Goal: Submit feedback/report problem: Submit feedback/report problem

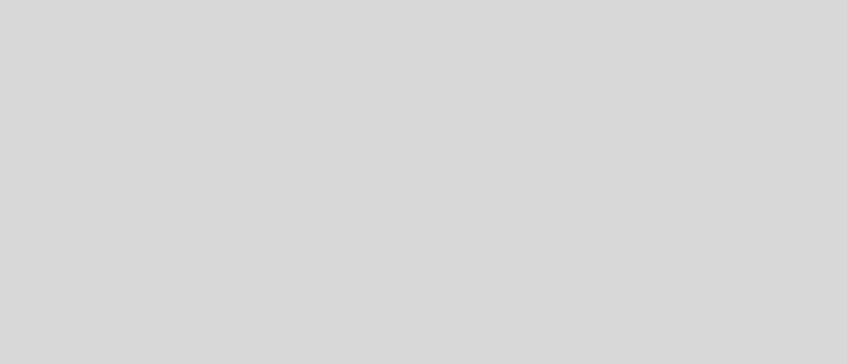
select select "es"
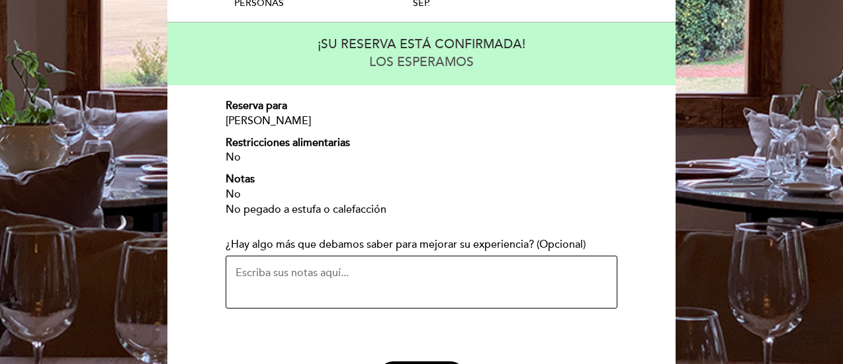
scroll to position [232, 0]
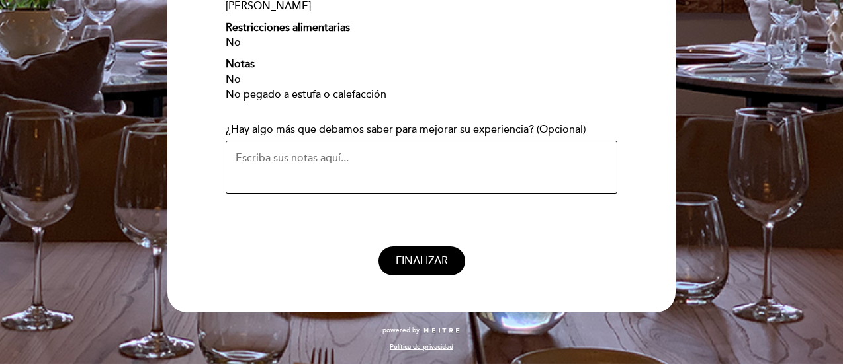
click at [304, 164] on textarea "¿Hay algo más que debamos saber para mejorar su experiencia? (Opcional)" at bounding box center [422, 167] width 392 height 53
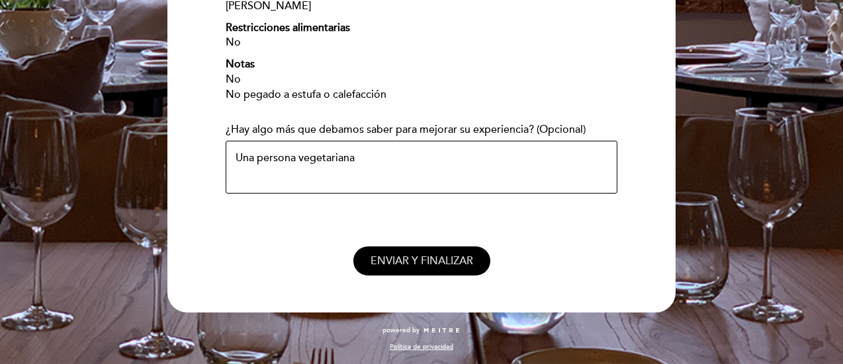
type textarea "Una persona vegetariana"
click at [406, 263] on span "ENVIAR Y FINALIZAR" at bounding box center [421, 261] width 103 height 13
click at [381, 260] on span "ENVIAR Y FINALIZAR" at bounding box center [421, 261] width 103 height 13
click at [467, 271] on button "ENVIAR Y FINALIZAR" at bounding box center [421, 262] width 137 height 30
click at [403, 263] on span "ENVIAR Y FINALIZAR" at bounding box center [421, 261] width 103 height 13
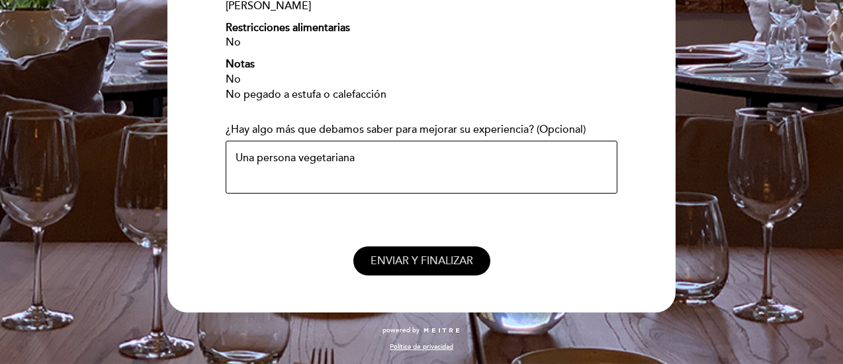
click at [414, 258] on span "ENVIAR Y FINALIZAR" at bounding box center [421, 261] width 103 height 13
click at [421, 264] on span "ENVIAR Y FINALIZAR" at bounding box center [421, 261] width 103 height 13
click at [423, 265] on span "ENVIAR Y FINALIZAR" at bounding box center [421, 261] width 103 height 13
